Goal: Register for event/course

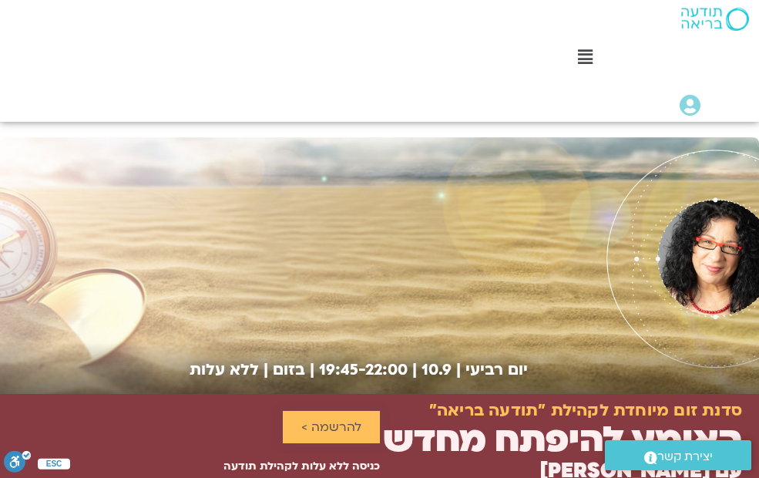
click at [331, 425] on span "להרשמה >" at bounding box center [331, 427] width 60 height 14
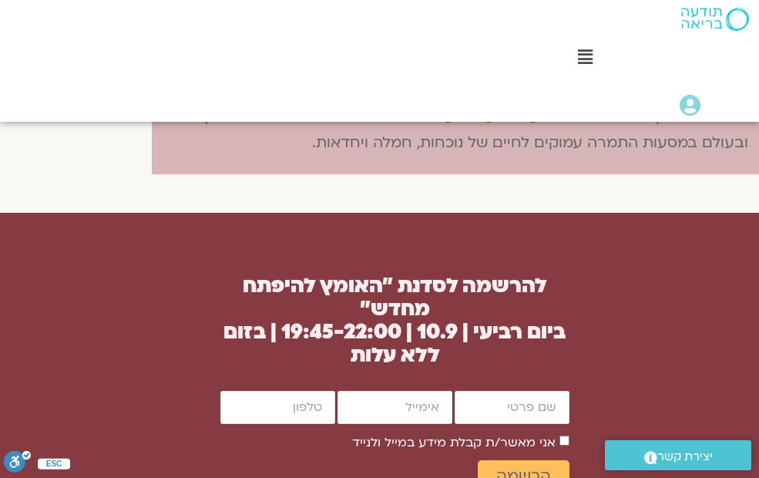
scroll to position [1359, 0]
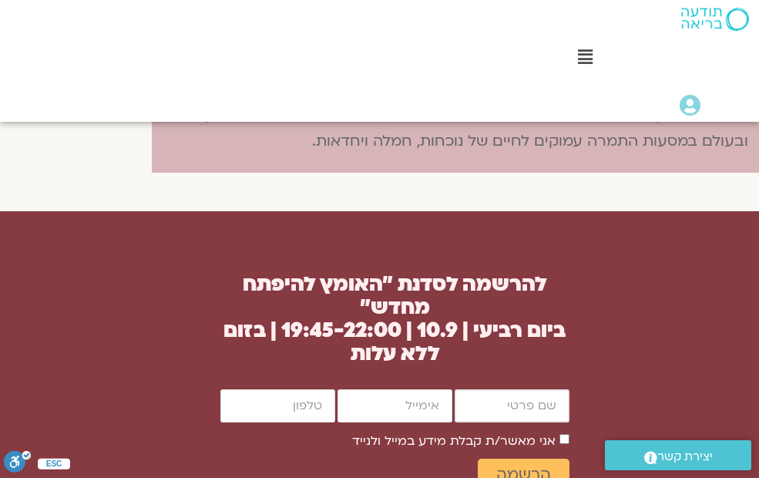
drag, startPoint x: 506, startPoint y: 371, endPoint x: 516, endPoint y: 388, distance: 19.3
click at [506, 389] on input "firstname" at bounding box center [512, 405] width 115 height 33
type input "[PERSON_NAME]"
click at [436, 389] on input "email" at bounding box center [395, 405] width 115 height 33
type input "[EMAIL_ADDRESS][DOMAIN_NAME]"
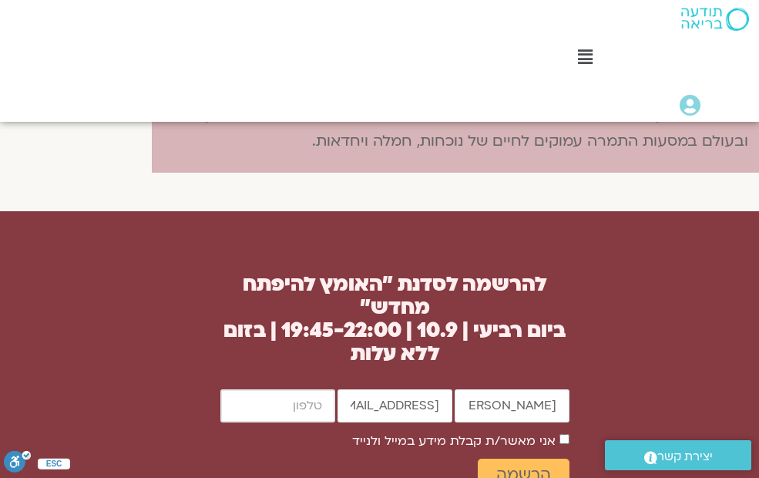
click at [288, 389] on input "cellphone" at bounding box center [277, 405] width 115 height 33
type input "0543211758"
click at [534, 465] on span "הרשמה" at bounding box center [523, 474] width 55 height 18
click at [559, 459] on button "הרשמה" at bounding box center [524, 474] width 92 height 31
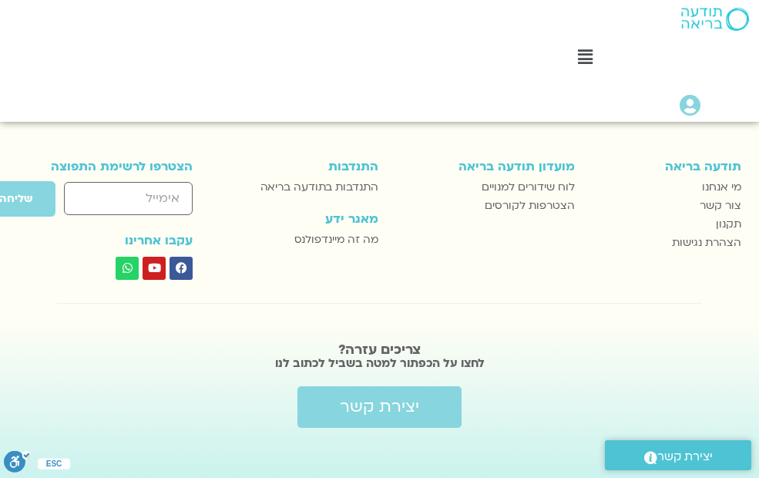
scroll to position [606, 0]
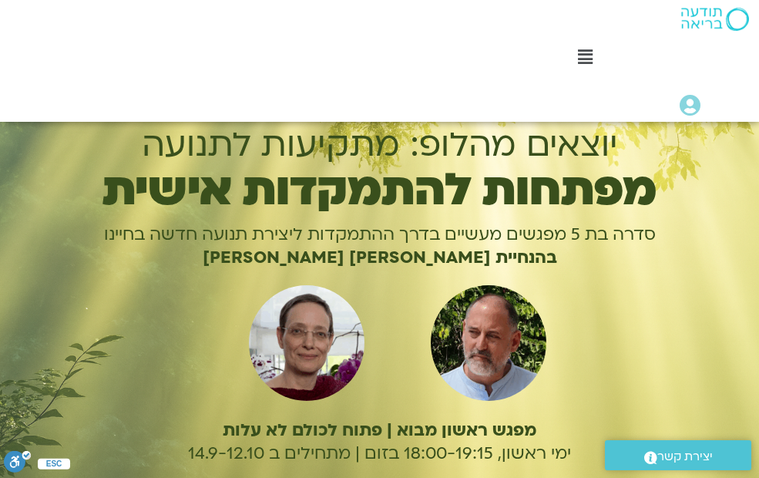
scroll to position [231, 0]
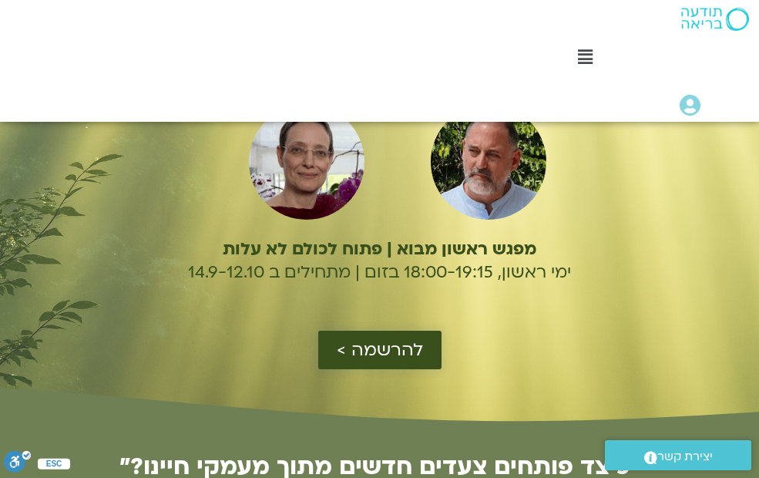
click at [373, 356] on span "להרשמה >" at bounding box center [380, 350] width 86 height 20
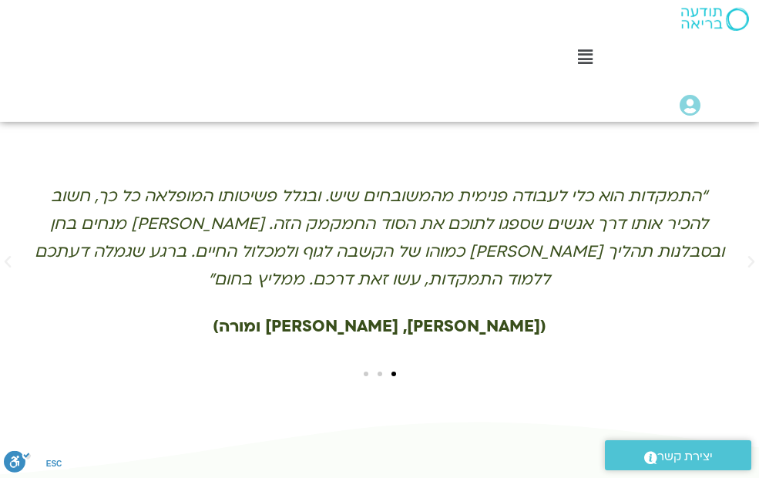
scroll to position [3518, 0]
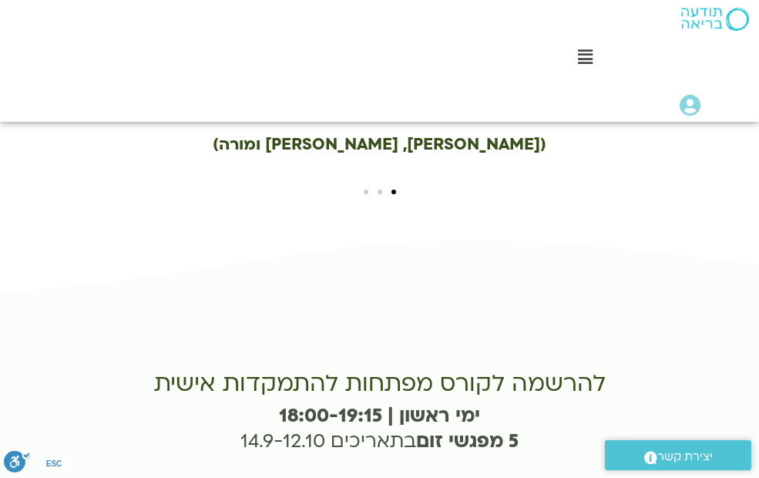
type input "[PERSON_NAME]"
type input "[EMAIL_ADDRESS][DOMAIN_NAME]"
type input "0543211758"
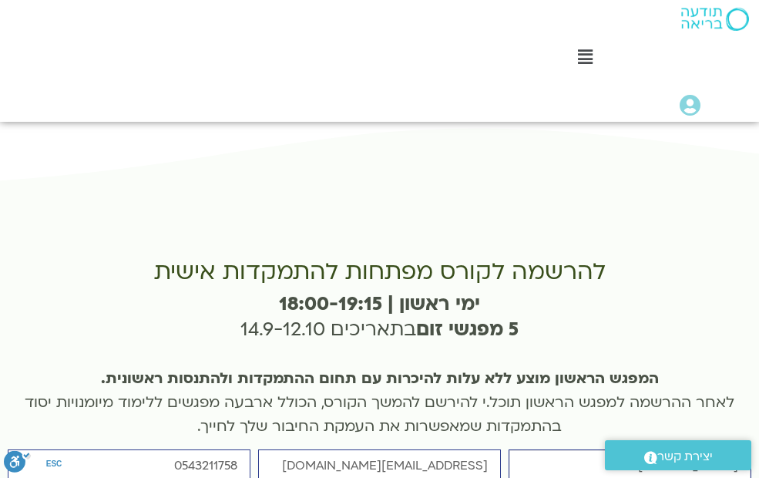
scroll to position [3749, 0]
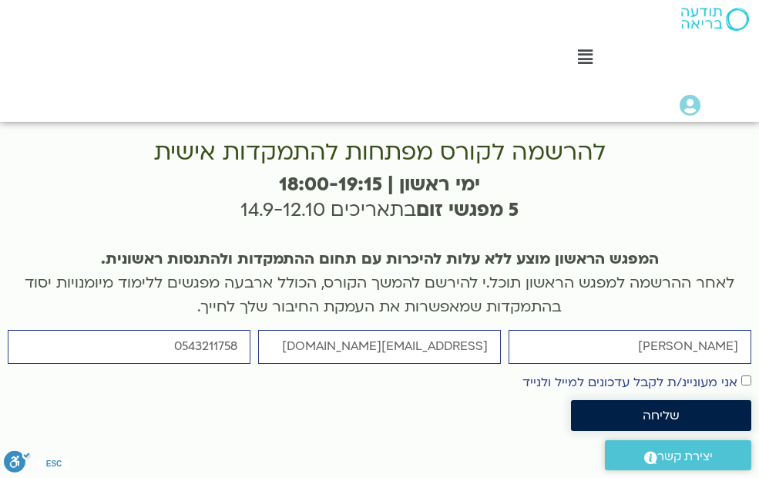
click at [743, 400] on button "שליחה" at bounding box center [661, 415] width 180 height 31
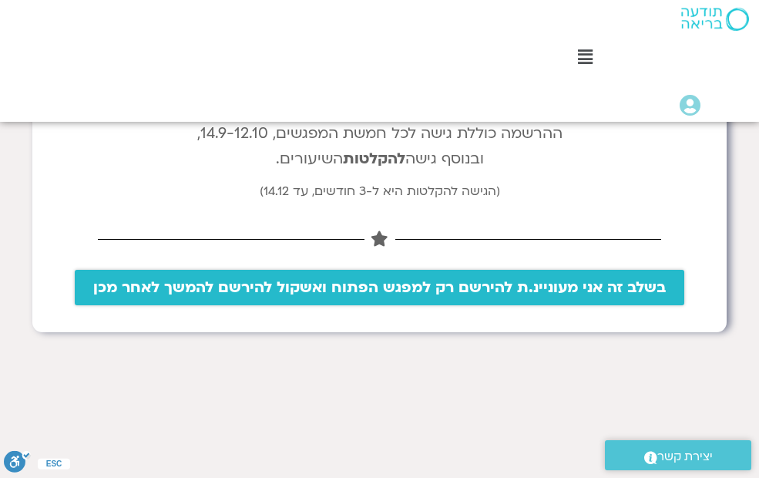
scroll to position [385, 0]
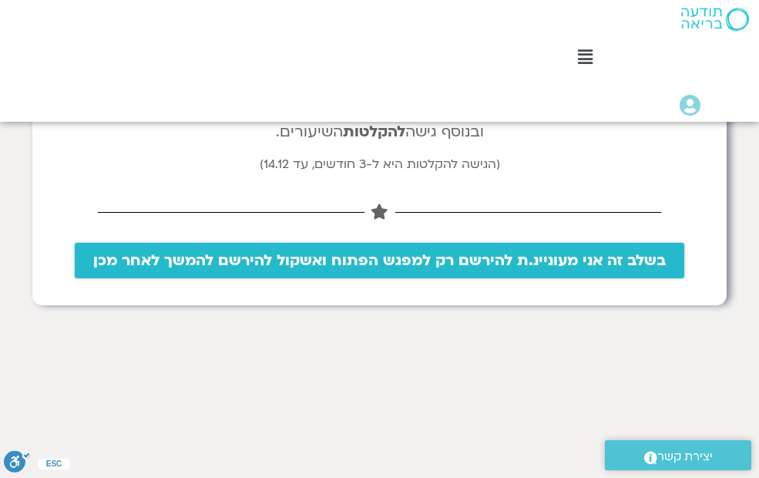
click at [469, 259] on span "בשלב זה אני מעוניינ.ת להירשם רק למפגש הפתוח ואשקול להירשם להמשך לאחר מכן" at bounding box center [379, 260] width 573 height 17
